Goal: Task Accomplishment & Management: Use online tool/utility

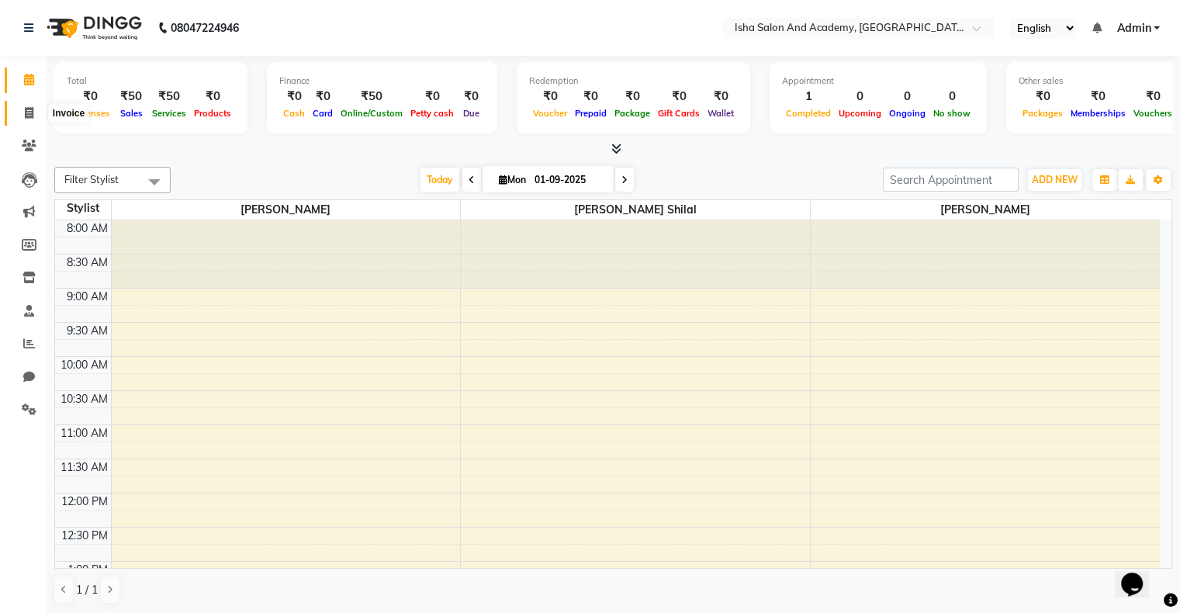
click at [29, 112] on icon at bounding box center [29, 113] width 9 height 12
select select "service"
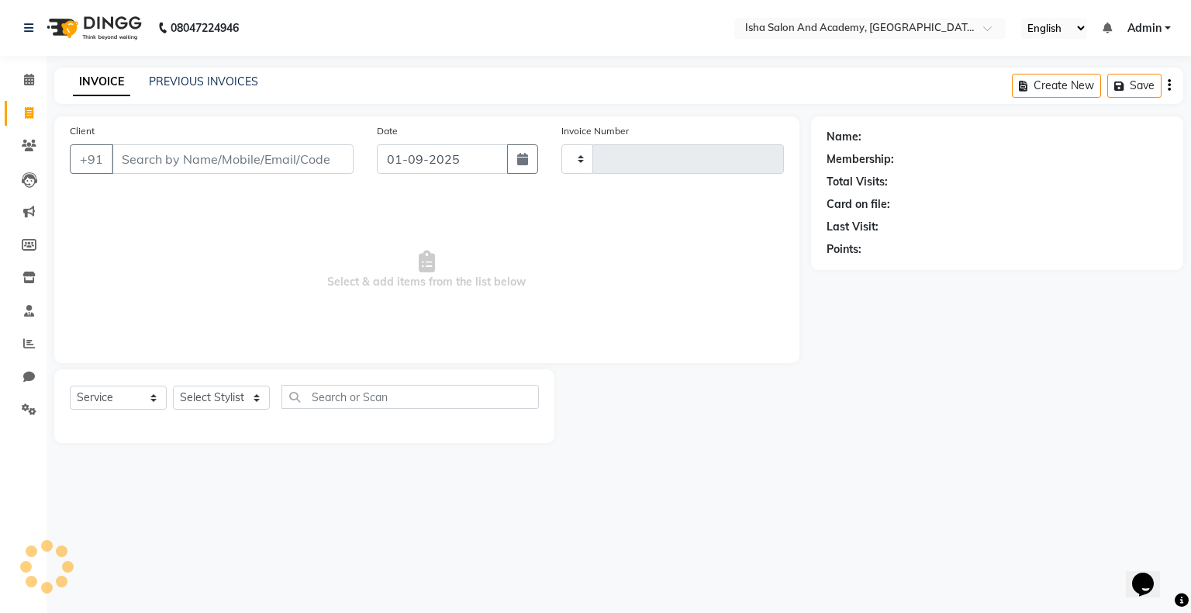
type input "0405"
select select "8203"
click at [214, 405] on select "Select Stylist [PERSON_NAME] [PERSON_NAME] [PERSON_NAME]" at bounding box center [221, 398] width 97 height 24
select select "77637"
click at [173, 386] on select "Select Stylist [PERSON_NAME] [PERSON_NAME] [PERSON_NAME]" at bounding box center [221, 398] width 97 height 24
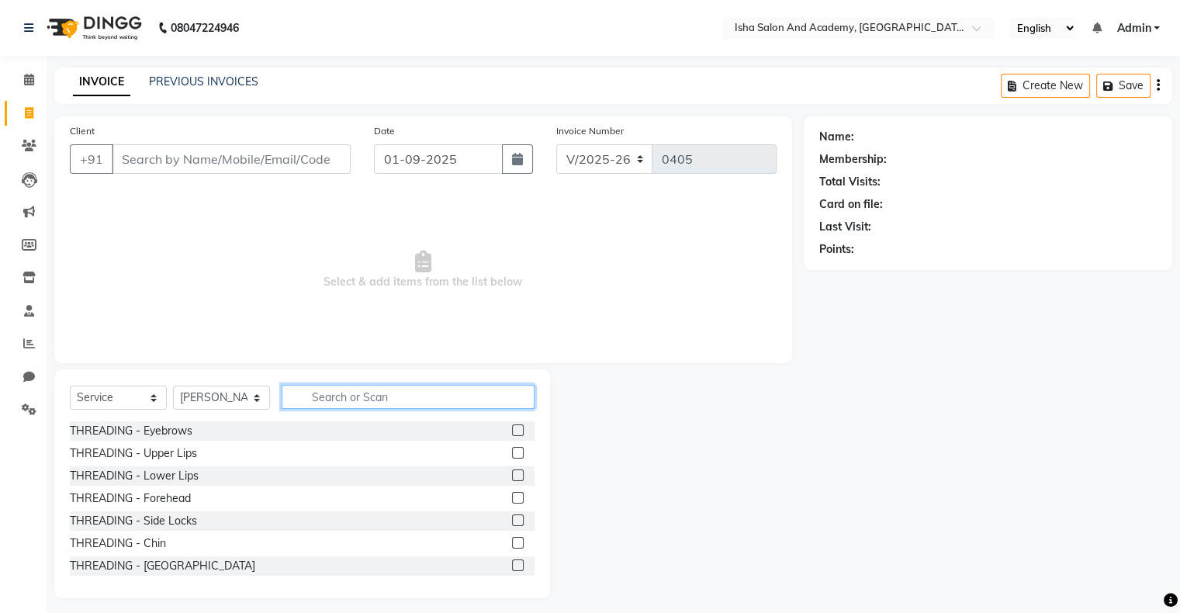
click at [314, 396] on input "text" at bounding box center [408, 397] width 253 height 24
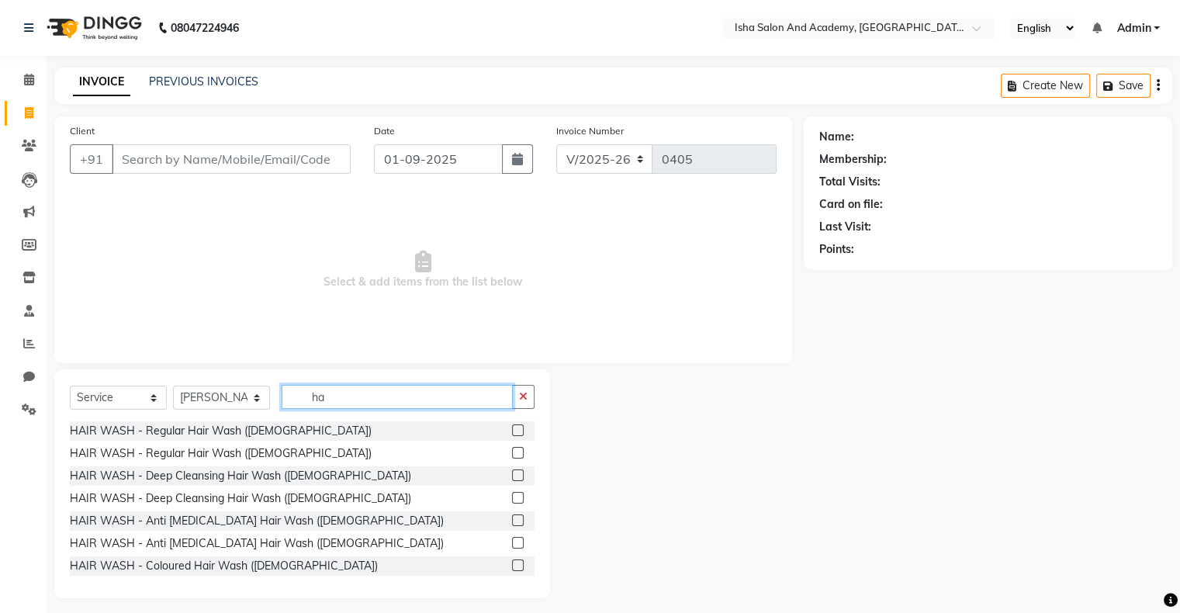
type input "h"
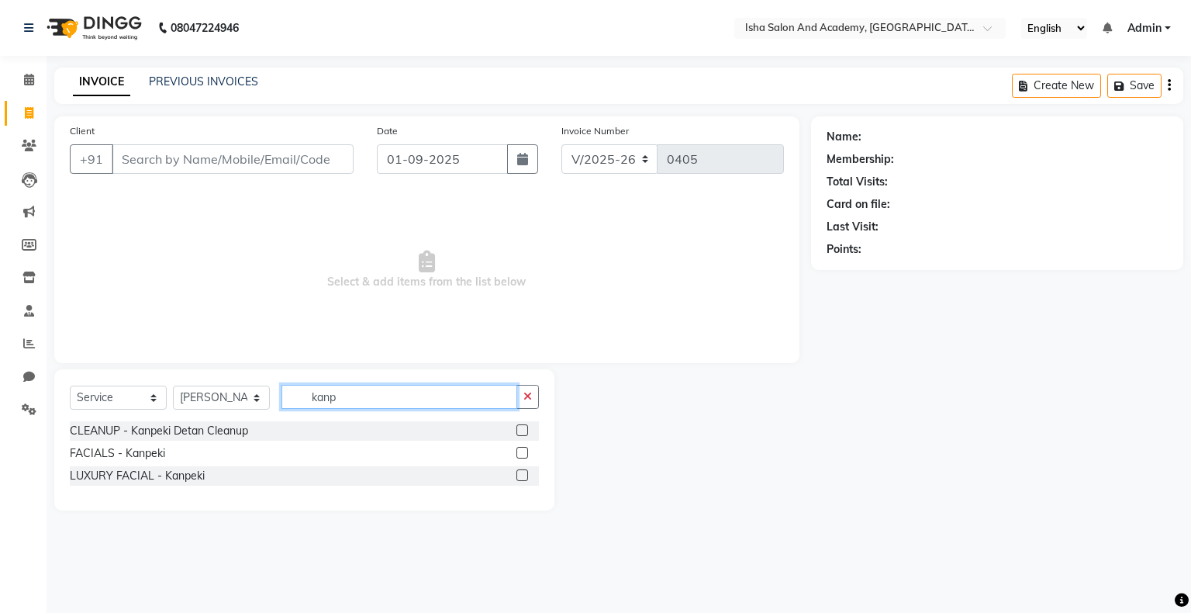
type input "kanp"
click at [522, 451] on label at bounding box center [523, 453] width 12 height 12
click at [522, 451] on input "checkbox" at bounding box center [522, 453] width 10 height 10
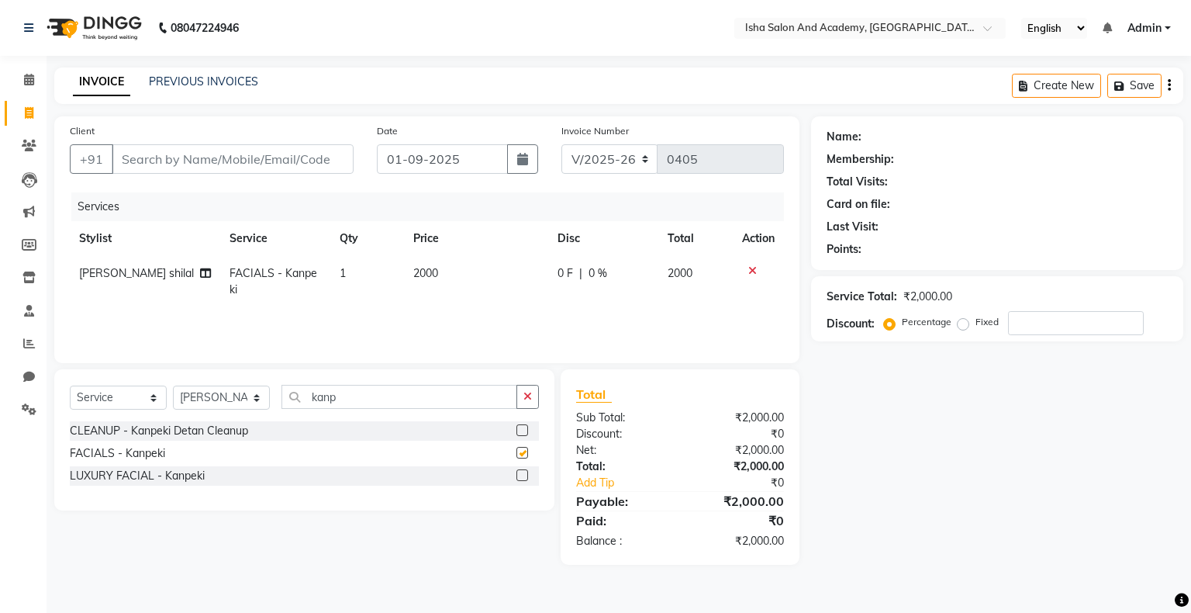
checkbox input "false"
drag, startPoint x: 595, startPoint y: 275, endPoint x: 583, endPoint y: 273, distance: 11.7
click at [583, 273] on div "0 F | 0 %" at bounding box center [604, 273] width 92 height 16
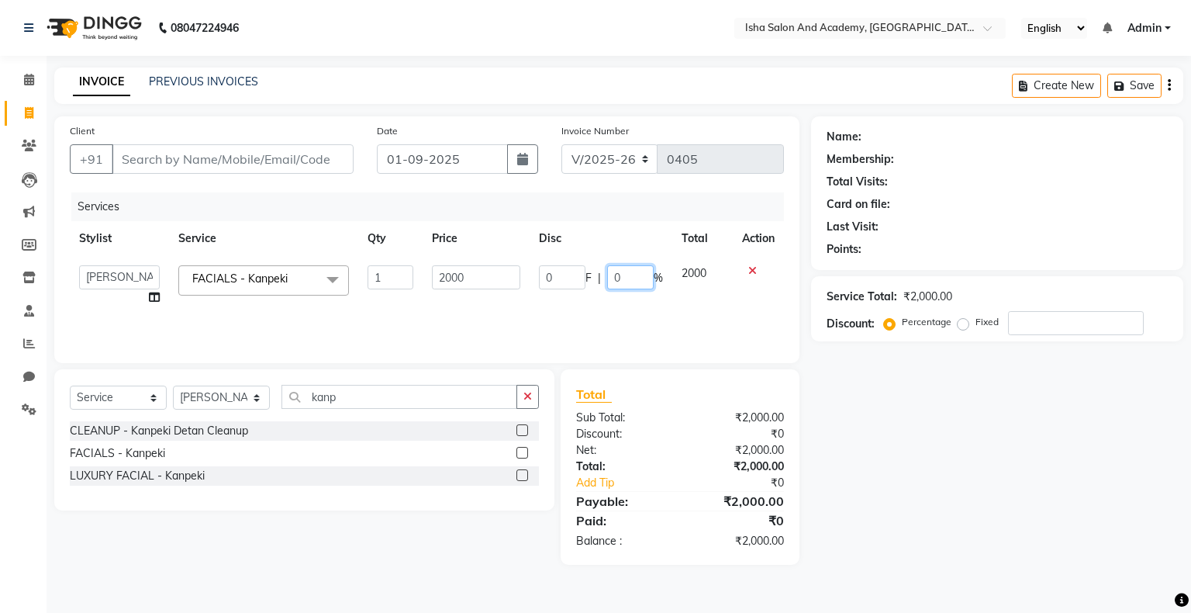
click at [633, 282] on input "0" at bounding box center [630, 277] width 47 height 24
type input "030"
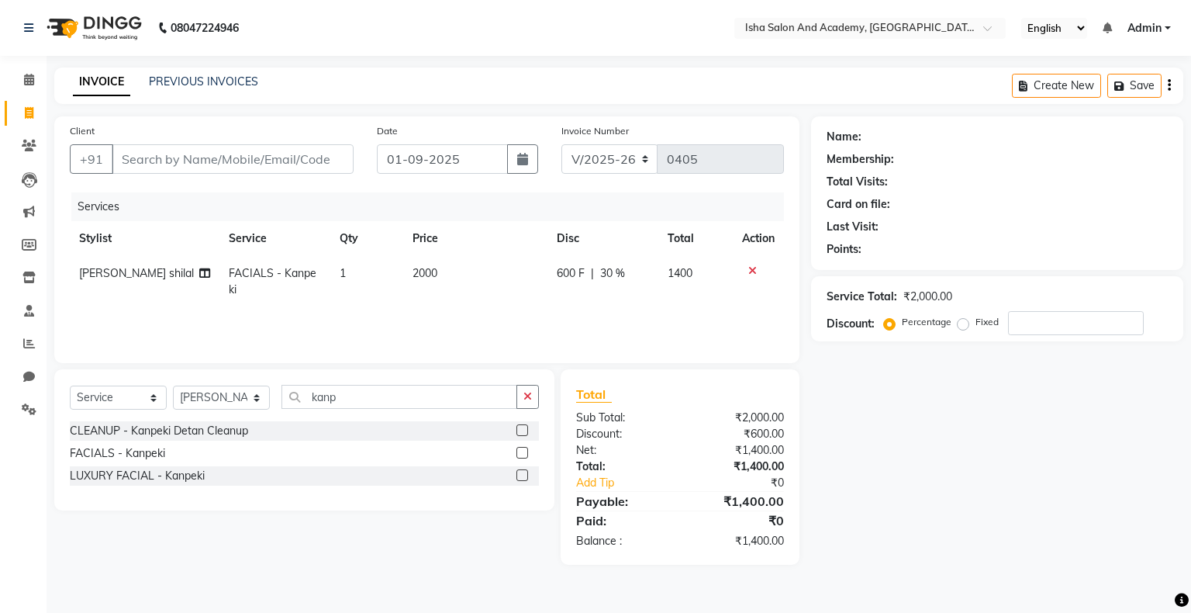
click at [634, 314] on div "Services Stylist Service Qty Price Disc Total Action [PERSON_NAME] shilal FACIA…" at bounding box center [427, 269] width 714 height 155
click at [527, 400] on icon "button" at bounding box center [528, 396] width 9 height 11
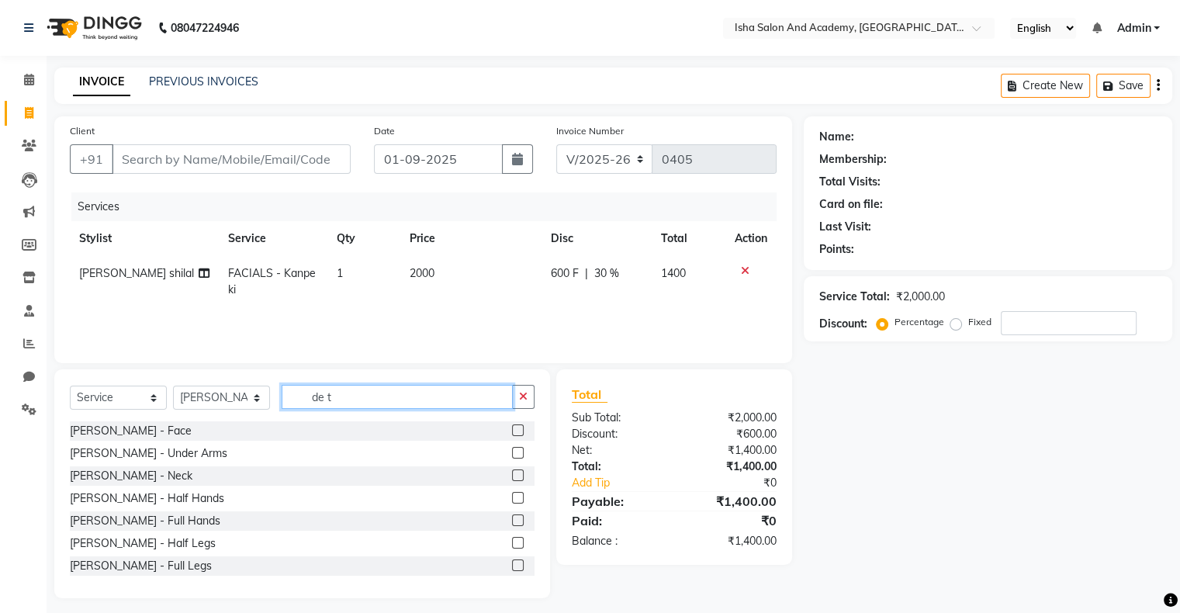
type input "de t"
click at [512, 430] on label at bounding box center [518, 430] width 12 height 12
click at [512, 430] on input "checkbox" at bounding box center [517, 431] width 10 height 10
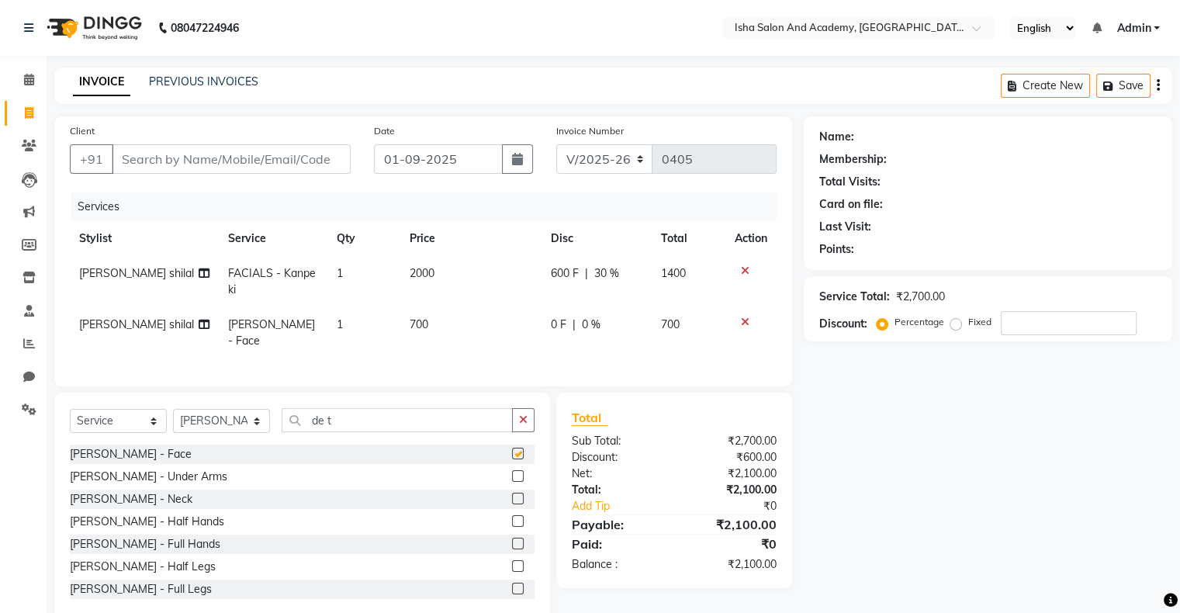
checkbox input "false"
click at [585, 330] on span "0 %" at bounding box center [591, 324] width 19 height 16
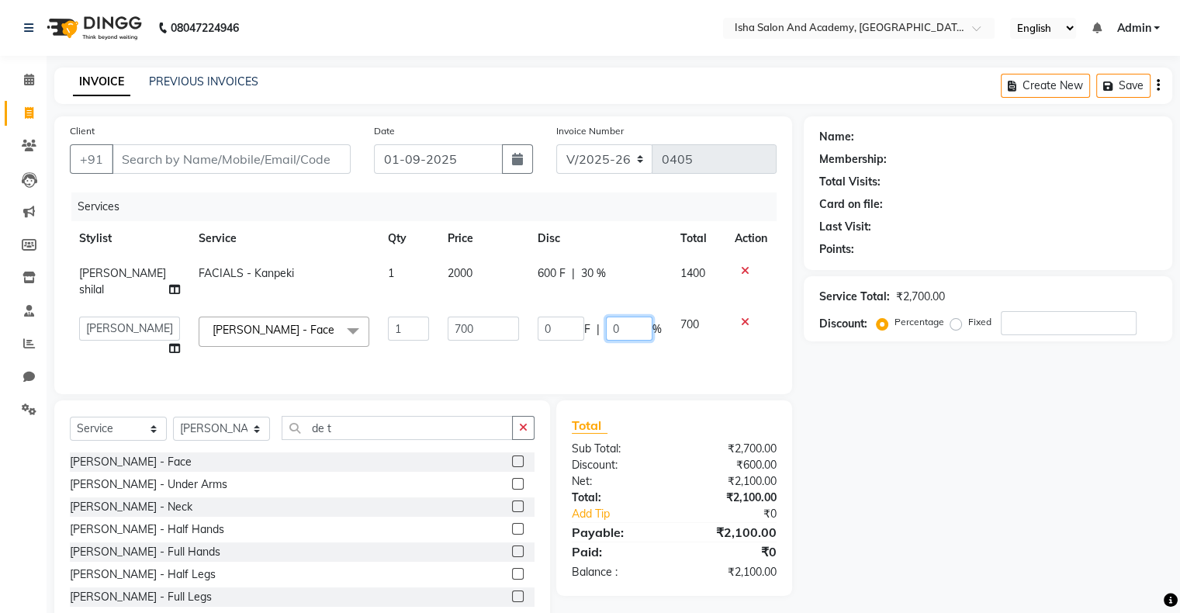
click at [618, 316] on input "0" at bounding box center [629, 328] width 47 height 24
type input "30"
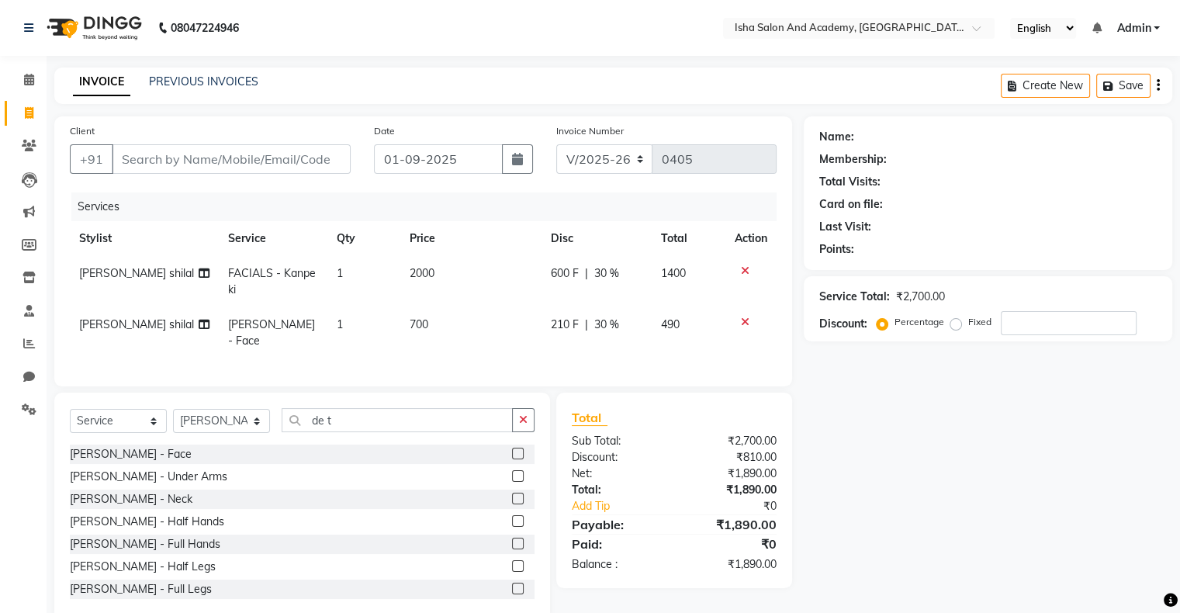
click at [628, 337] on td "210 F | 30 %" at bounding box center [596, 332] width 110 height 51
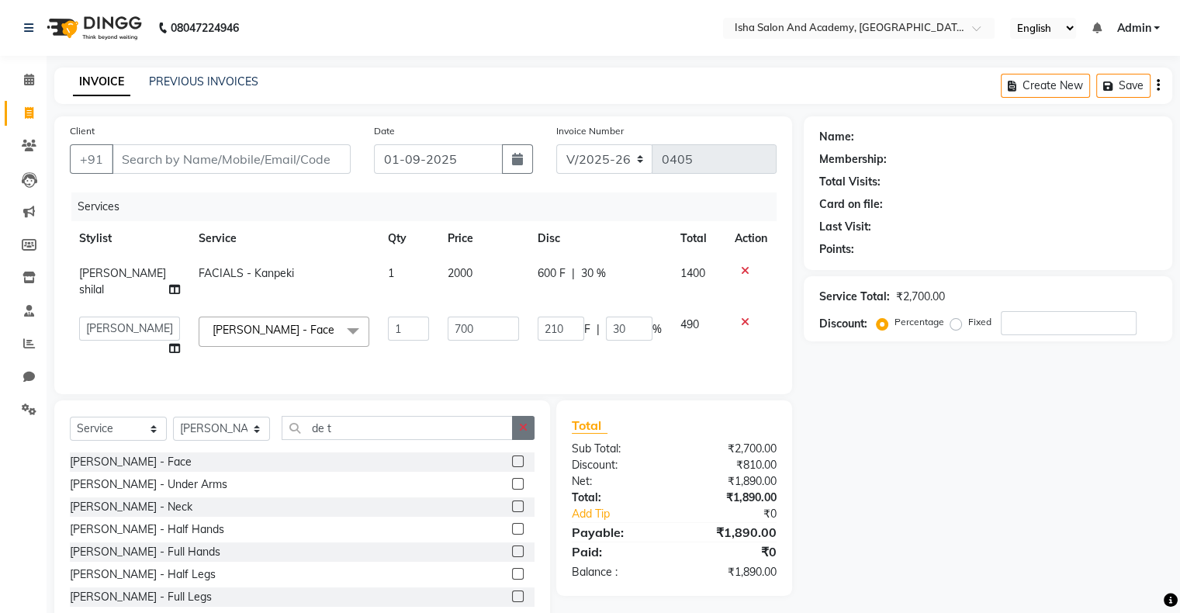
click at [521, 428] on icon "button" at bounding box center [523, 427] width 9 height 11
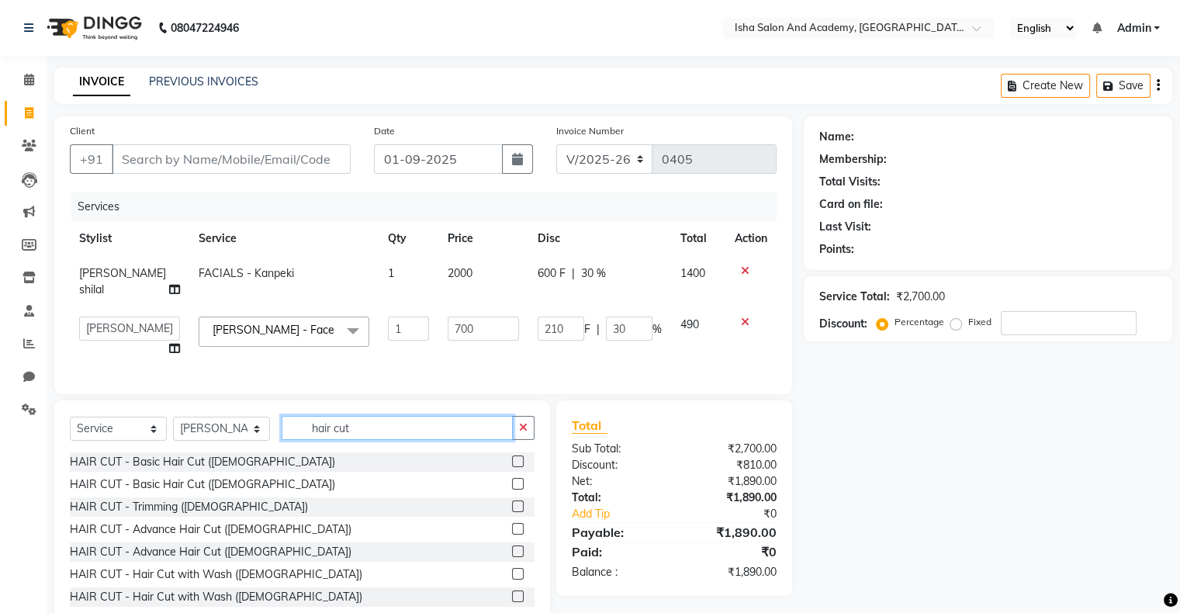
type input "hair cut"
click at [512, 480] on label at bounding box center [518, 484] width 12 height 12
click at [512, 480] on input "checkbox" at bounding box center [517, 484] width 10 height 10
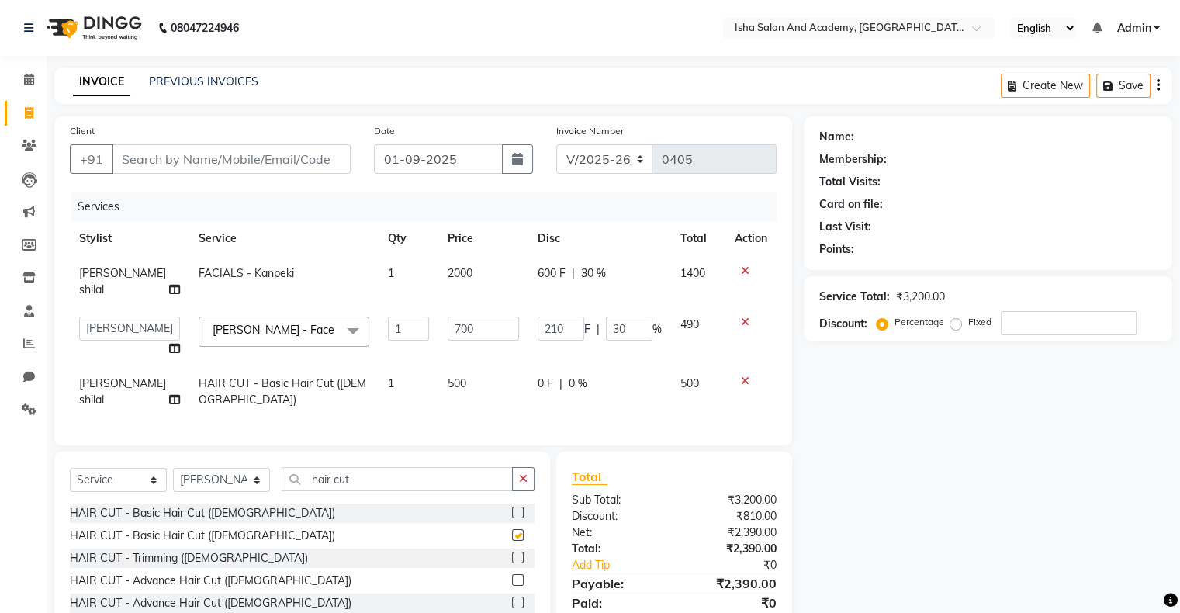
checkbox input "false"
click at [645, 401] on td "0 F | 0 %" at bounding box center [599, 391] width 143 height 51
